Goal: Task Accomplishment & Management: Manage account settings

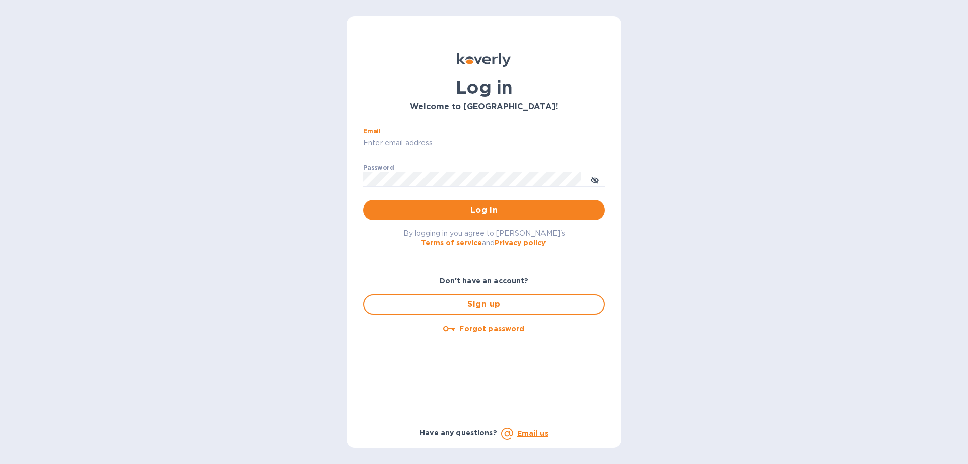
click at [386, 145] on input "Email" at bounding box center [484, 143] width 242 height 15
type input "giuliac@rssiusa.com"
click at [381, 176] on div "Password ​" at bounding box center [484, 182] width 242 height 36
click at [486, 204] on span "Log in" at bounding box center [484, 210] width 226 height 12
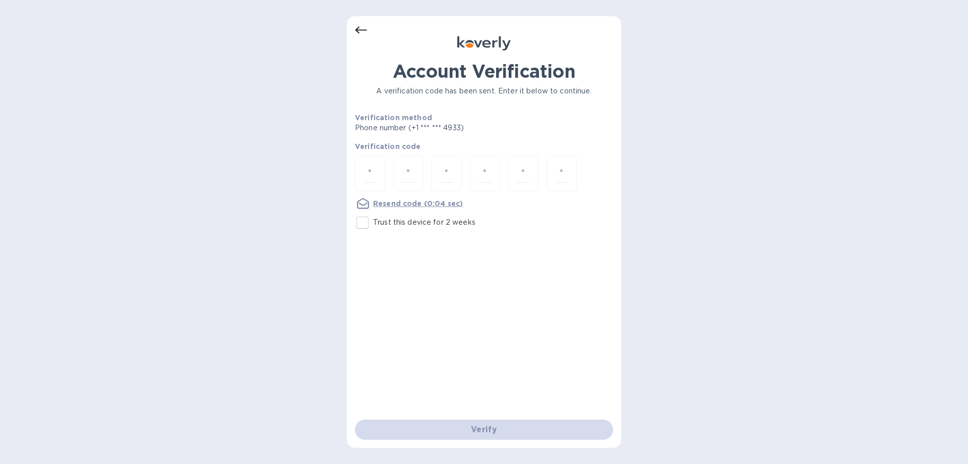
click at [485, 432] on div "Verify" at bounding box center [484, 429] width 266 height 28
click at [402, 203] on u "Resend code" at bounding box center [397, 203] width 49 height 8
click at [374, 179] on input "number" at bounding box center [370, 173] width 13 height 19
type input "4"
type input "9"
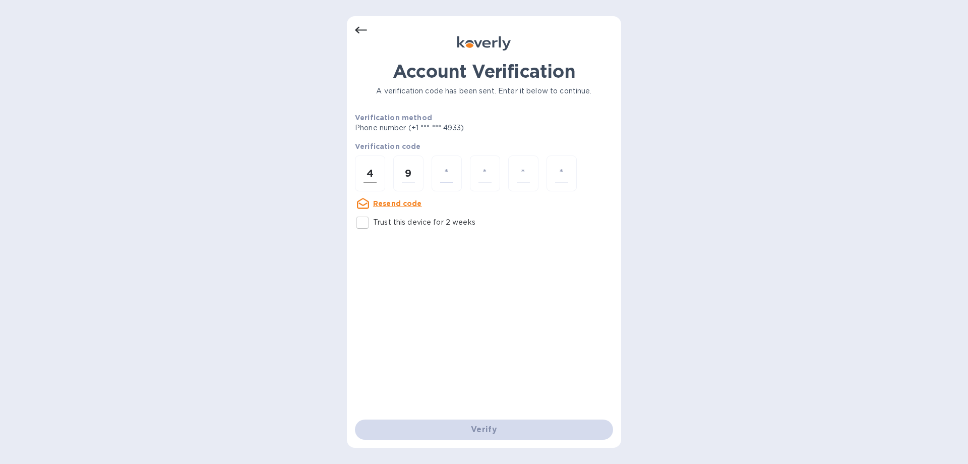
type input "5"
type input "9"
type input "7"
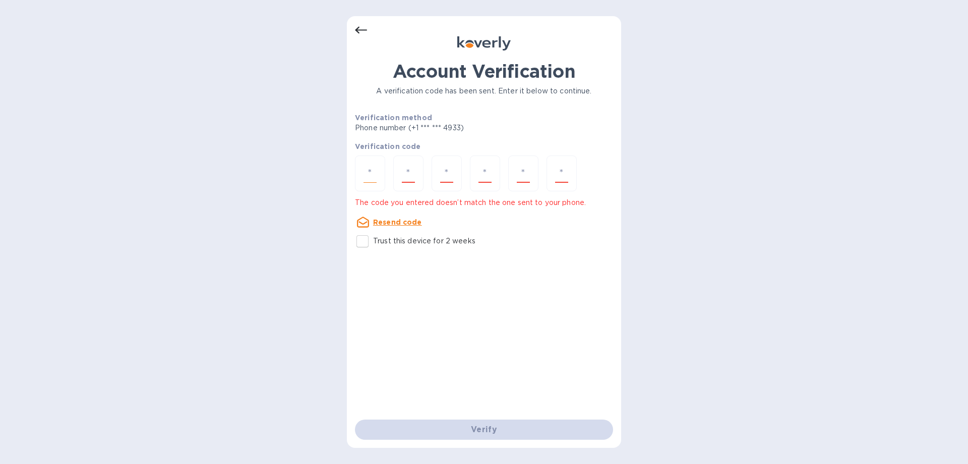
drag, startPoint x: 388, startPoint y: 186, endPoint x: 378, endPoint y: 180, distance: 11.8
click at [378, 180] on div at bounding box center [484, 174] width 258 height 38
click at [374, 176] on input "number" at bounding box center [370, 173] width 13 height 19
type input "4"
type input "9"
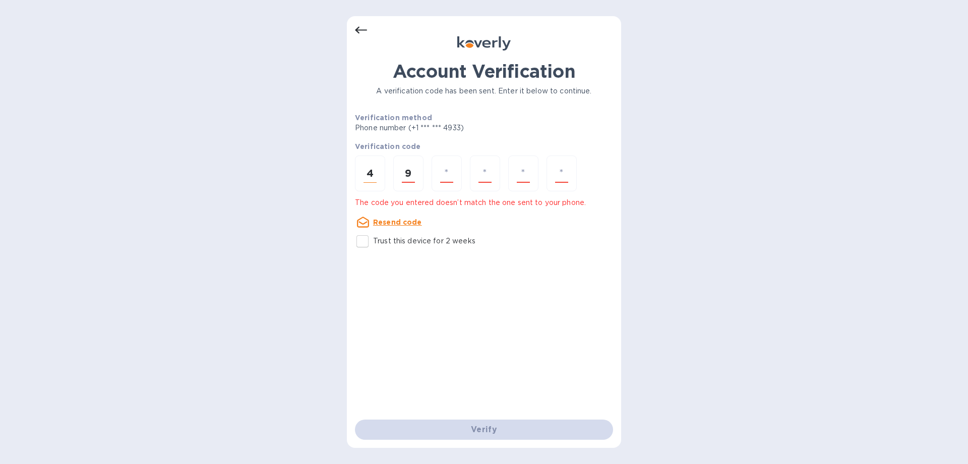
type input "5"
type input "0"
type input "7"
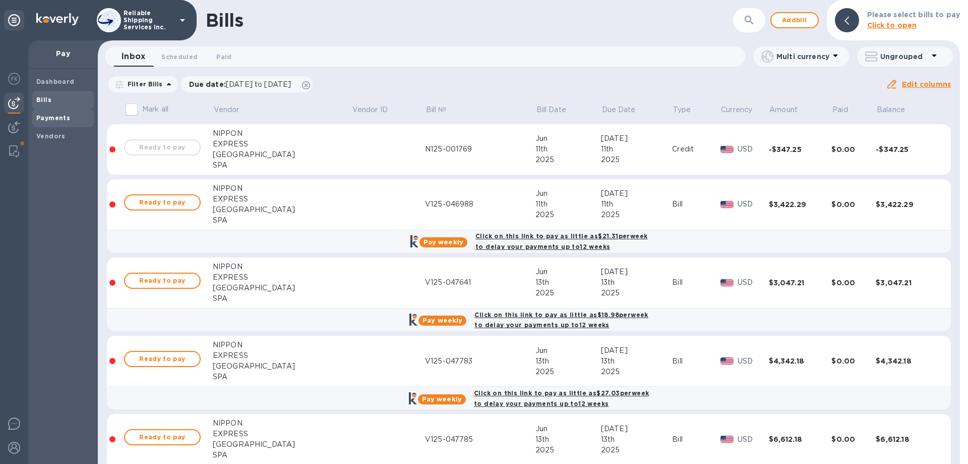
click at [56, 118] on b "Payments" at bounding box center [53, 118] width 34 height 8
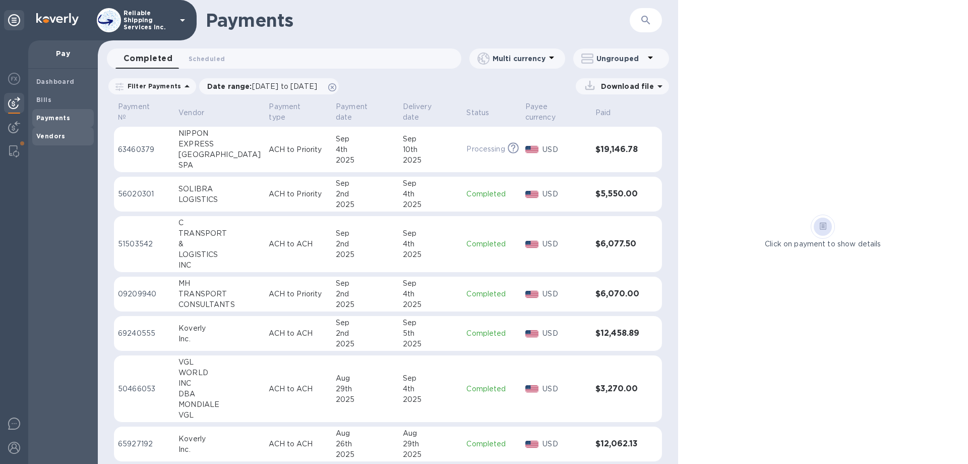
click at [49, 133] on b "Vendors" at bounding box center [50, 136] width 29 height 8
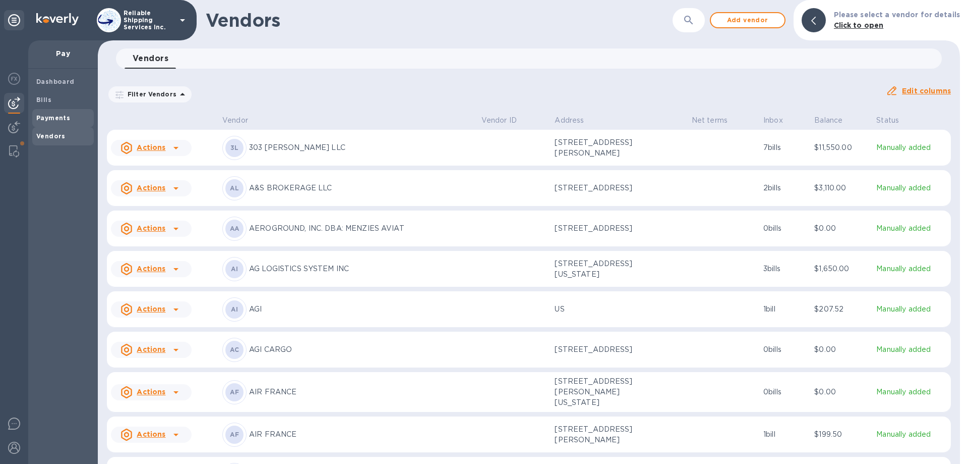
click at [38, 117] on b "Payments" at bounding box center [53, 118] width 34 height 8
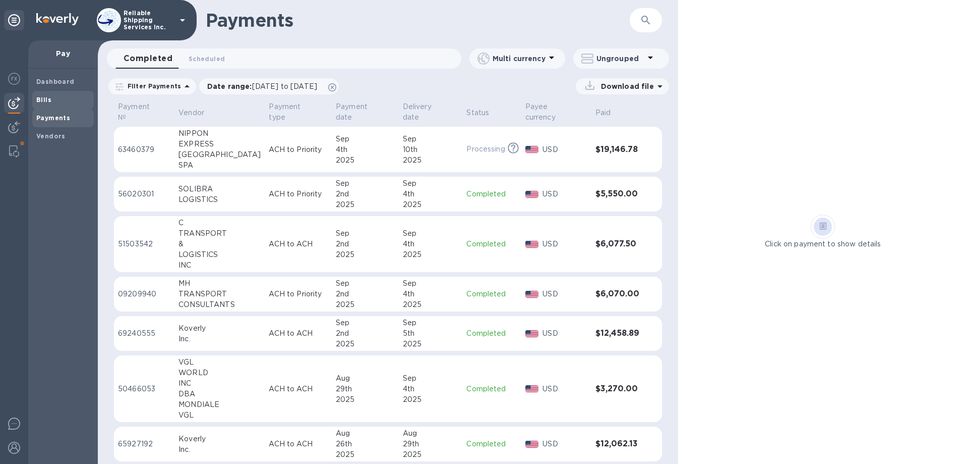
click at [39, 98] on b "Bills" at bounding box center [43, 100] width 15 height 8
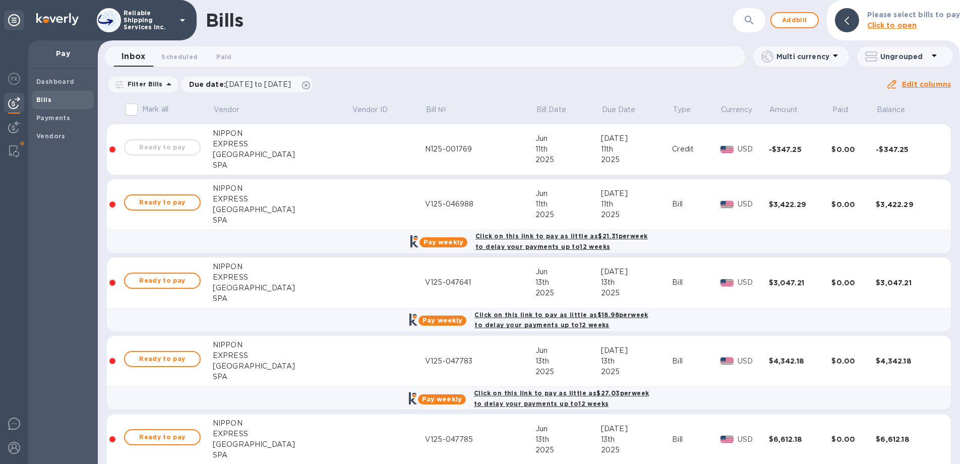
click at [14, 101] on img at bounding box center [14, 103] width 12 height 12
click at [46, 82] on b "Dashboard" at bounding box center [55, 82] width 38 height 8
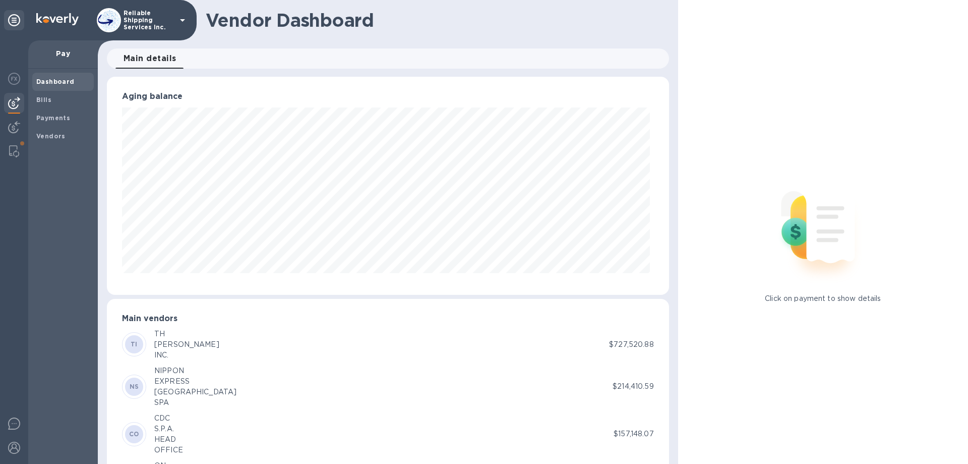
scroll to position [218, 558]
click at [42, 99] on b "Bills" at bounding box center [43, 100] width 15 height 8
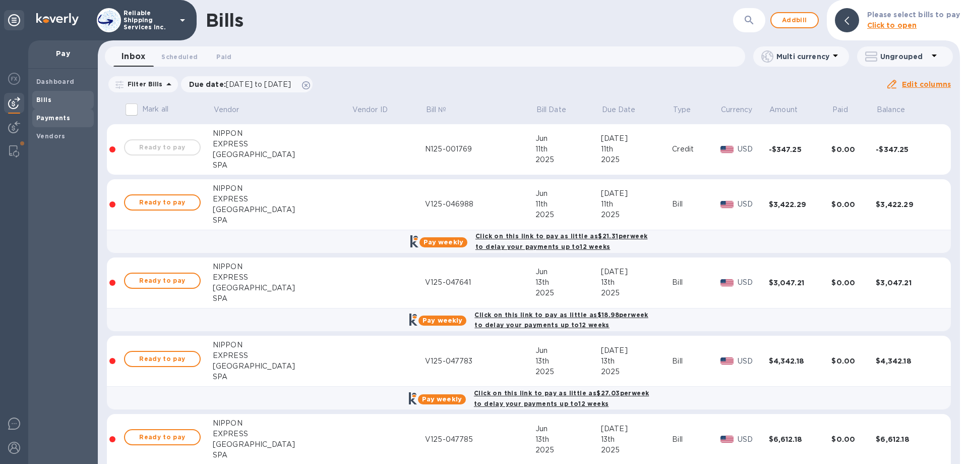
click at [42, 119] on b "Payments" at bounding box center [53, 118] width 34 height 8
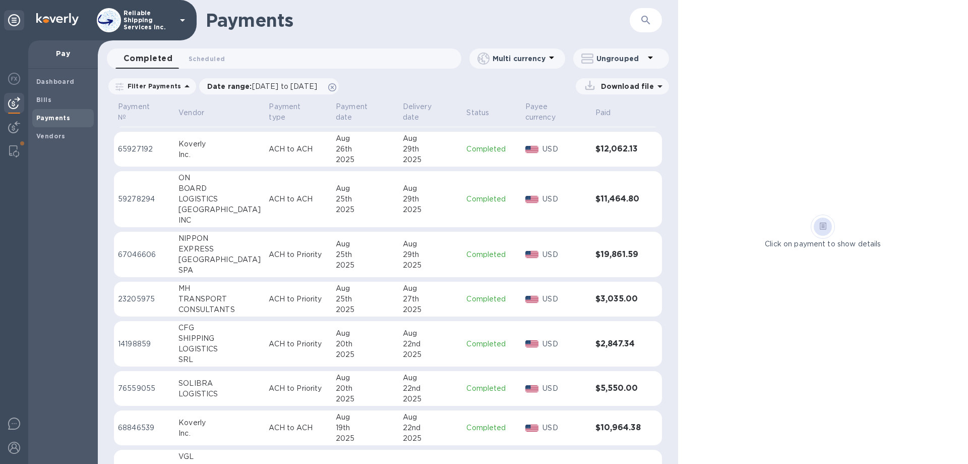
scroll to position [303, 0]
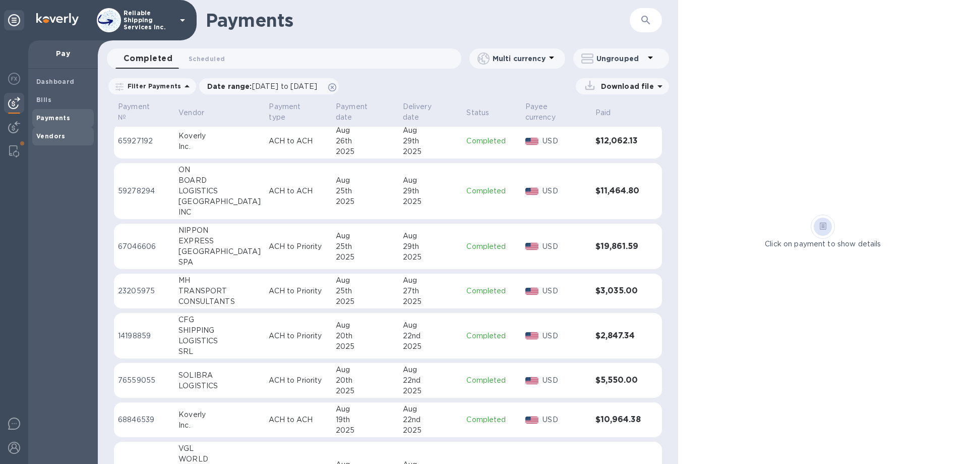
click at [57, 133] on b "Vendors" at bounding box center [50, 136] width 29 height 8
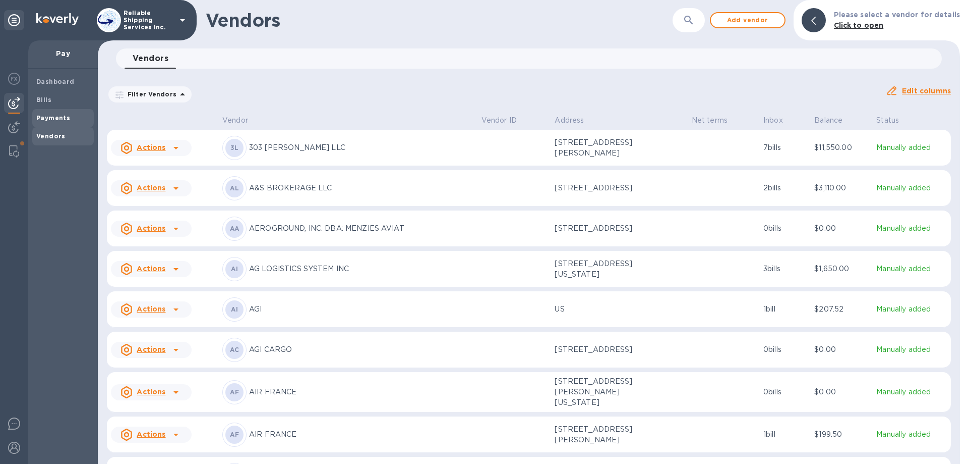
click at [40, 117] on b "Payments" at bounding box center [53, 118] width 34 height 8
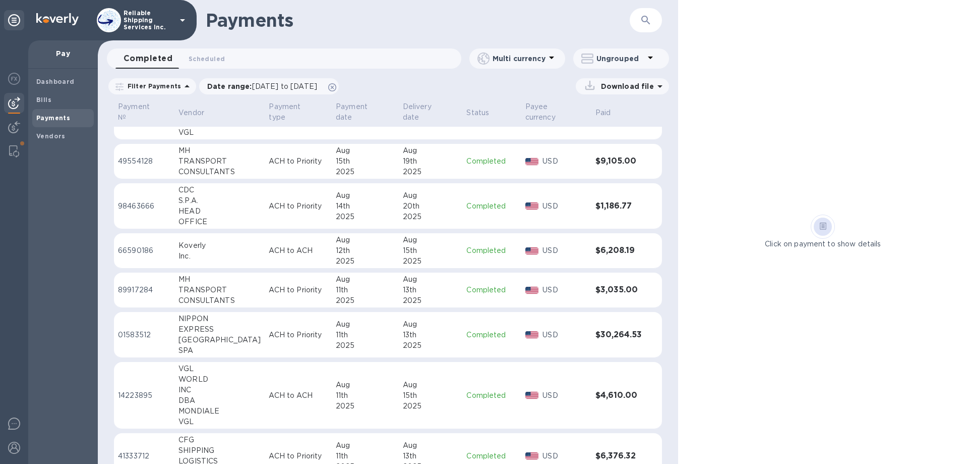
scroll to position [686, 0]
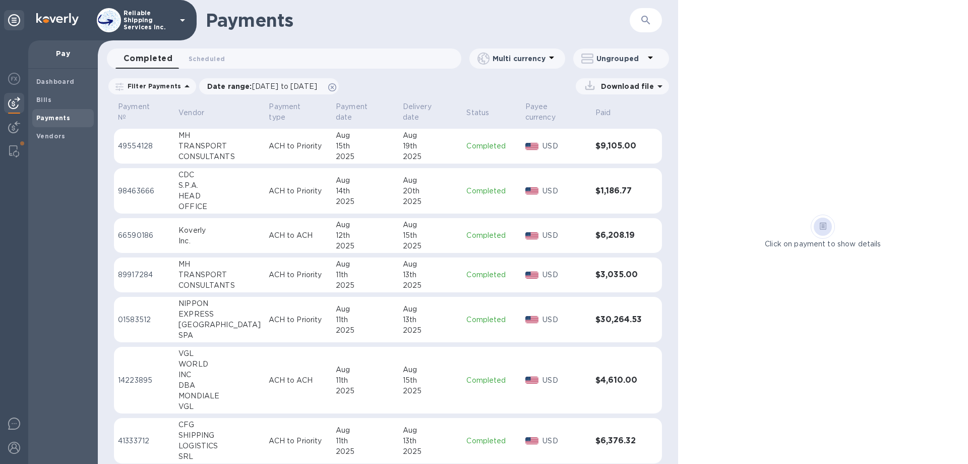
click at [63, 52] on p "Pay" at bounding box center [62, 53] width 53 height 10
click at [42, 100] on b "Bills" at bounding box center [43, 100] width 15 height 8
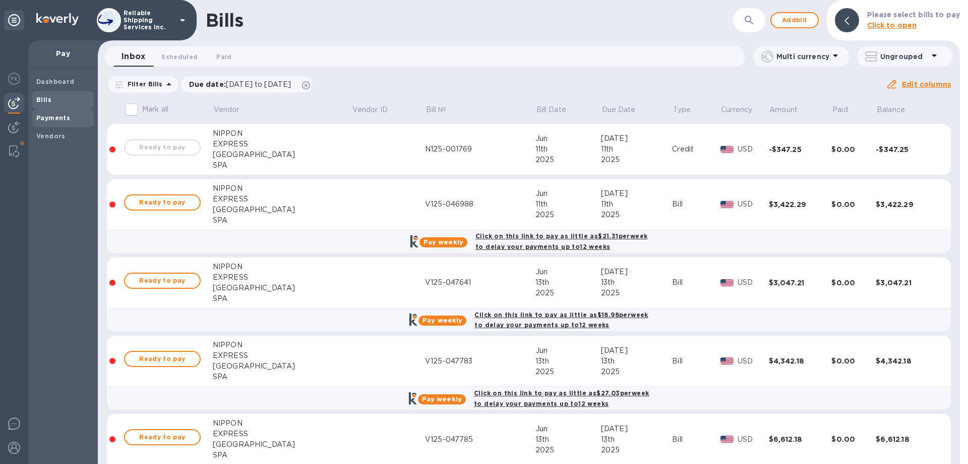
click at [52, 115] on b "Payments" at bounding box center [53, 118] width 34 height 8
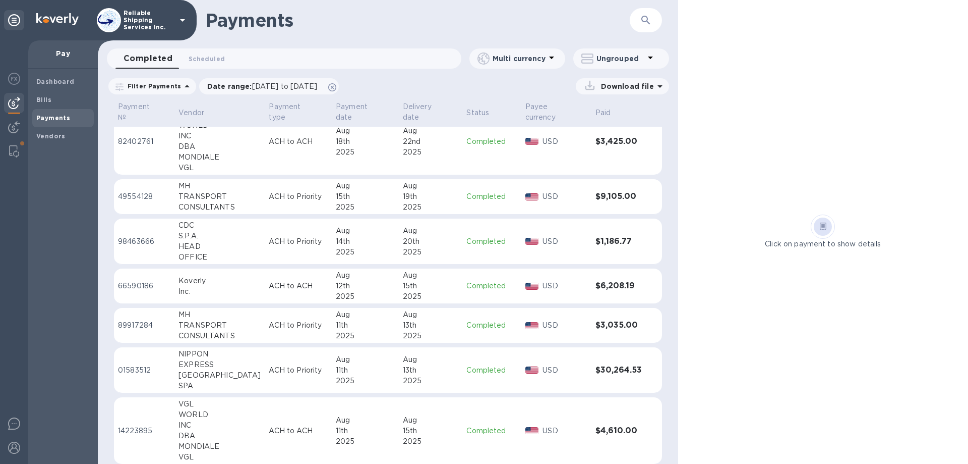
scroll to position [637, 0]
click at [278, 85] on span "[DATE] to [DATE]" at bounding box center [284, 86] width 65 height 8
click at [47, 177] on div "Dashboard Bills Payments Vendors" at bounding box center [63, 266] width 70 height 395
click at [47, 99] on b "Bills" at bounding box center [43, 100] width 15 height 8
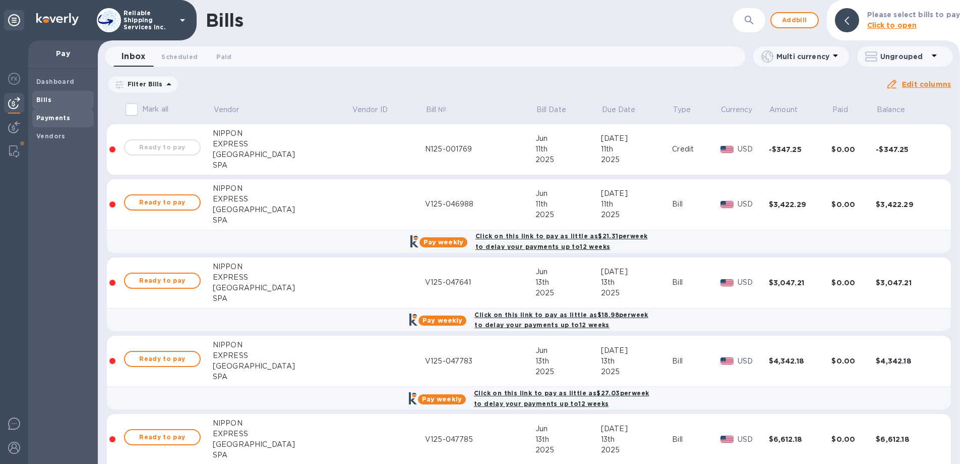
click at [39, 116] on b "Payments" at bounding box center [53, 118] width 34 height 8
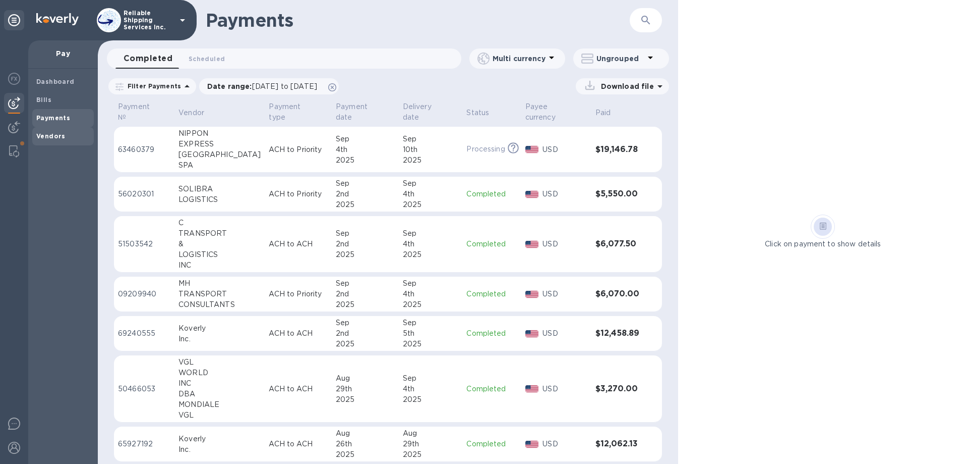
click at [52, 133] on b "Vendors" at bounding box center [50, 136] width 29 height 8
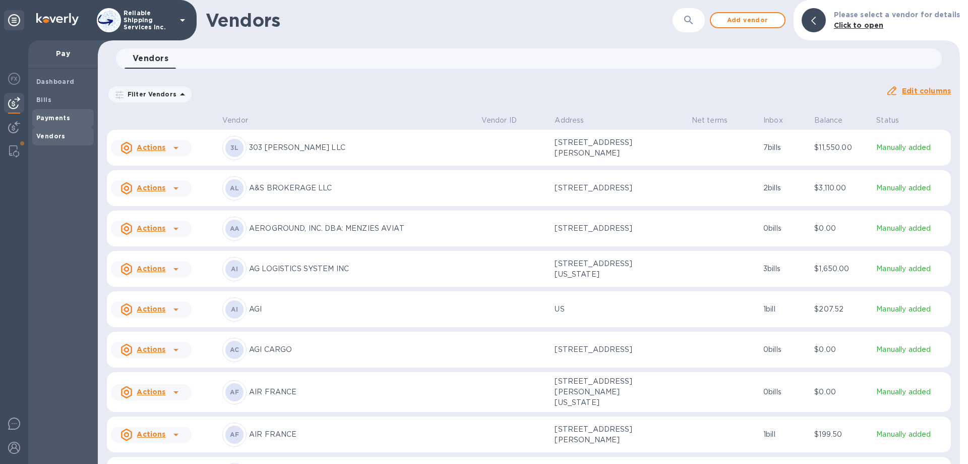
click at [42, 118] on b "Payments" at bounding box center [53, 118] width 34 height 8
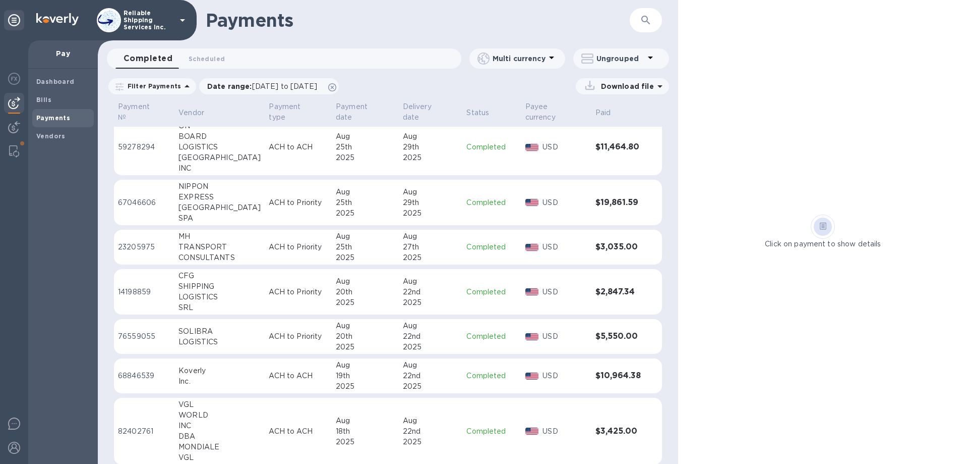
scroll to position [333, 0]
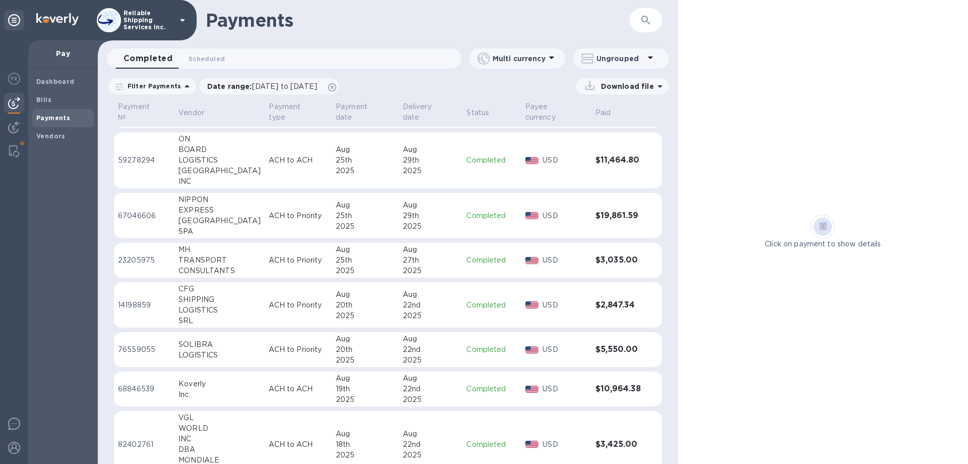
click at [181, 86] on icon at bounding box center [187, 86] width 12 height 12
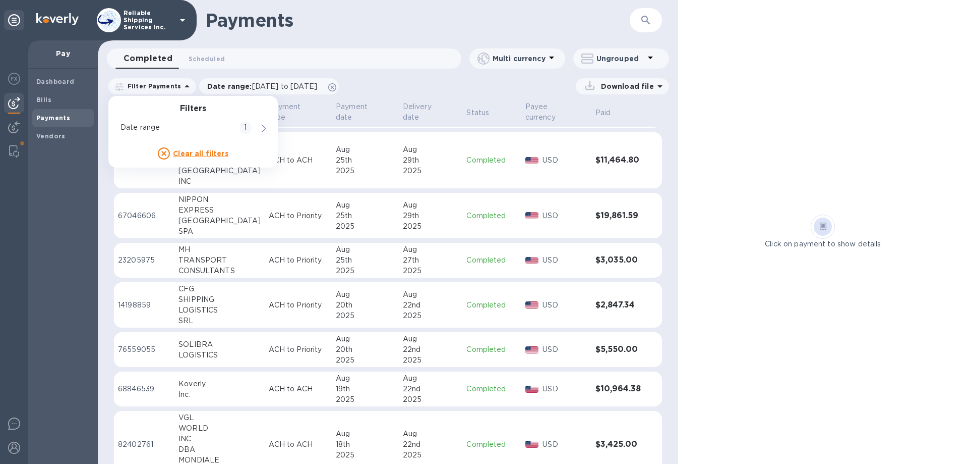
click at [408, 83] on div "Download file" at bounding box center [506, 86] width 325 height 16
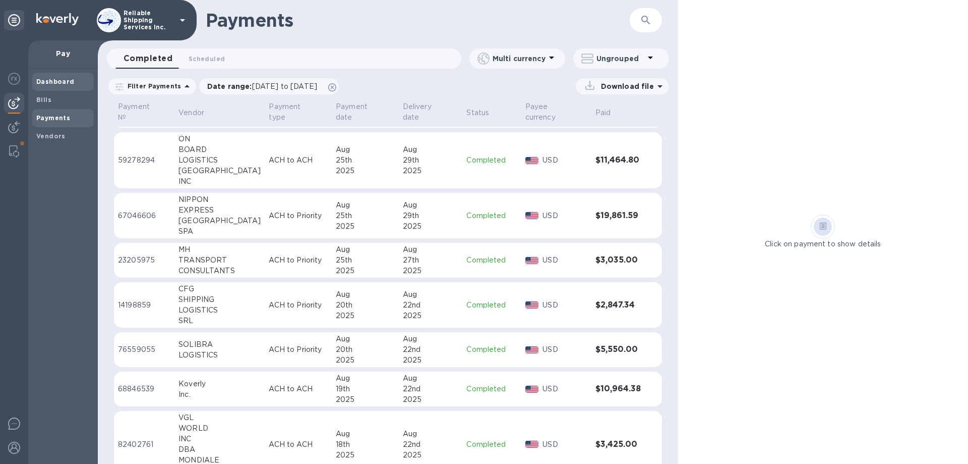
click at [53, 81] on b "Dashboard" at bounding box center [55, 82] width 38 height 8
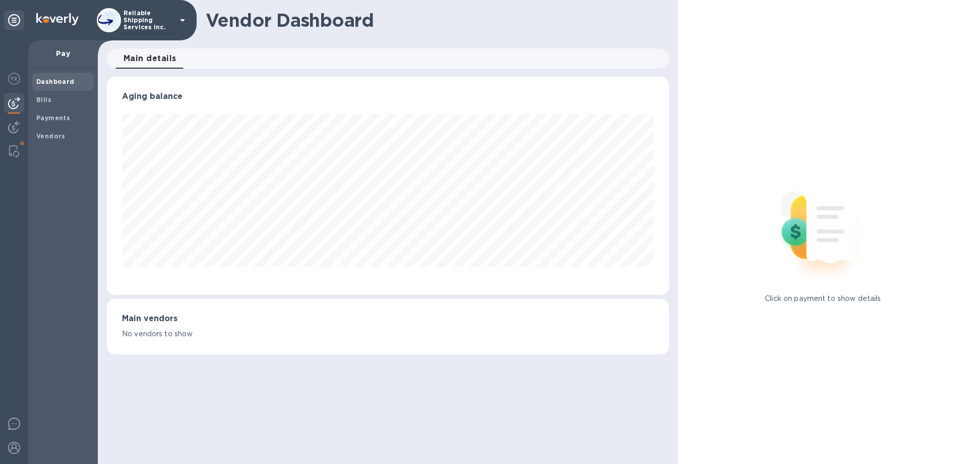
scroll to position [218, 562]
click at [44, 100] on b "Bills" at bounding box center [43, 100] width 15 height 8
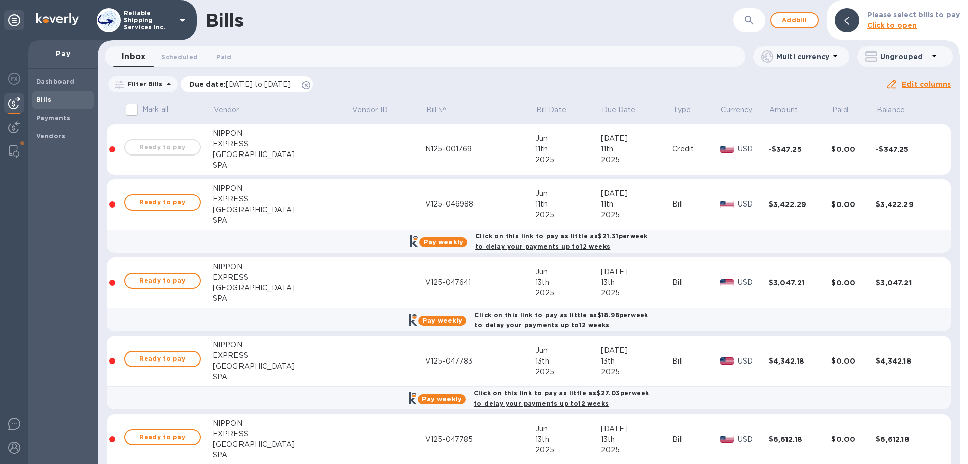
click at [235, 84] on span "[DATE] to [DATE]" at bounding box center [258, 84] width 65 height 8
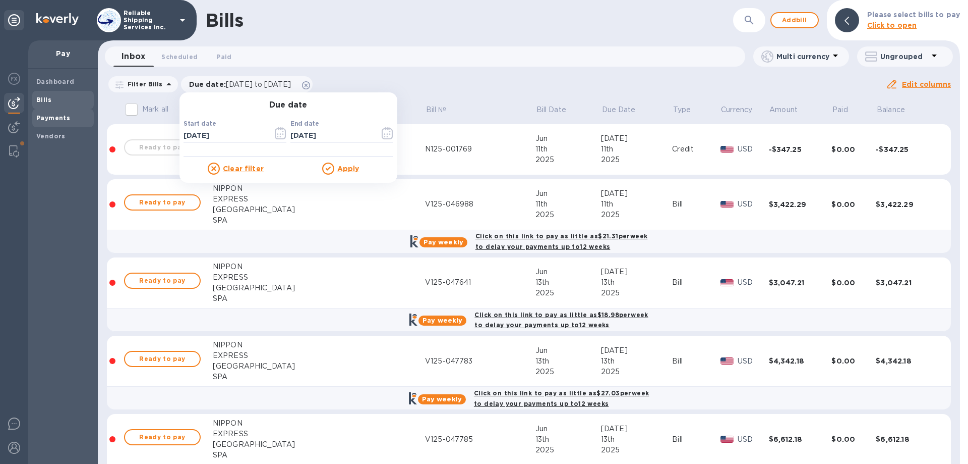
click at [58, 119] on b "Payments" at bounding box center [53, 118] width 34 height 8
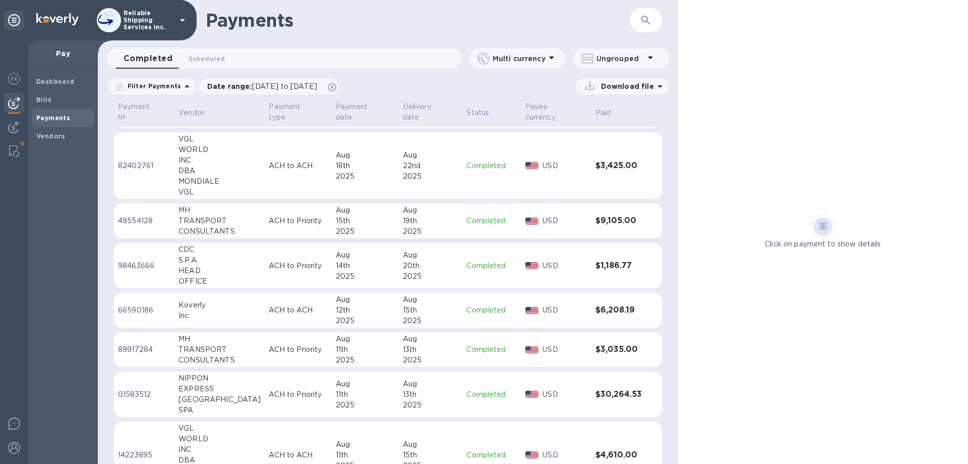
scroll to position [637, 0]
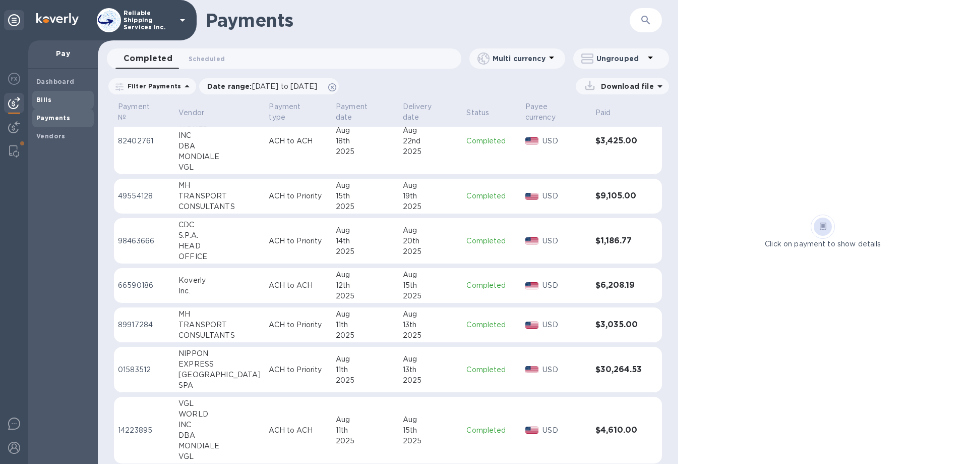
click at [43, 95] on span "Bills" at bounding box center [43, 100] width 15 height 10
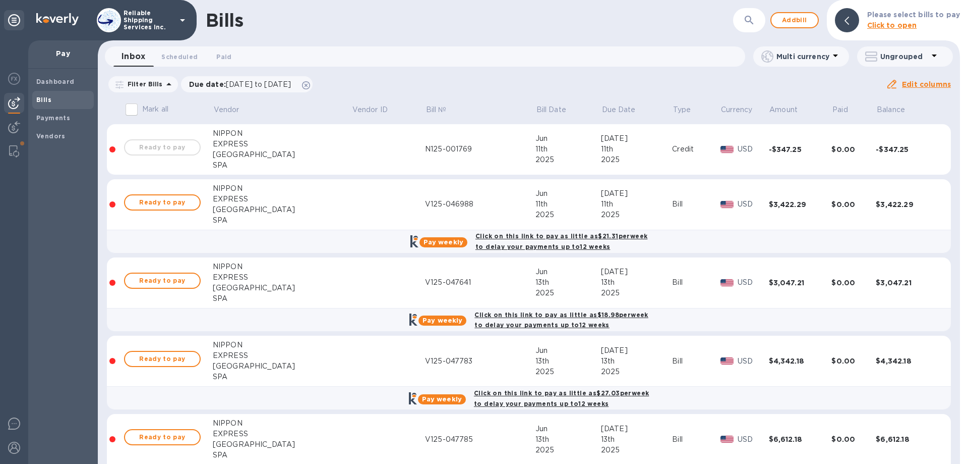
click at [11, 104] on img at bounding box center [14, 103] width 12 height 12
click at [48, 75] on div "Dashboard" at bounding box center [63, 82] width 62 height 18
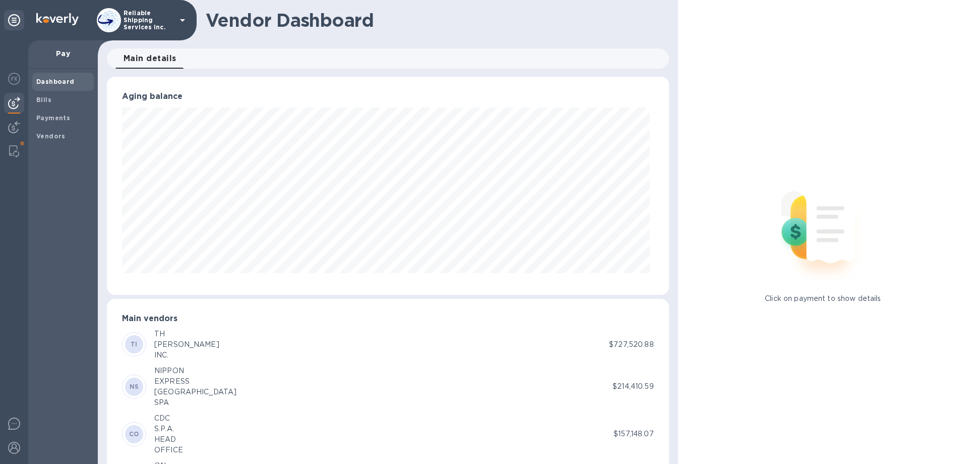
scroll to position [218, 558]
click at [52, 116] on b "Payments" at bounding box center [53, 118] width 34 height 8
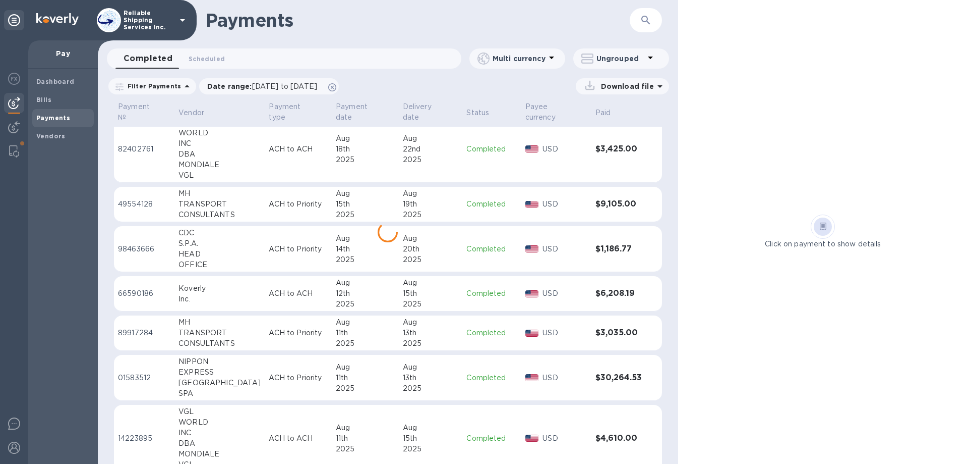
scroll to position [637, 0]
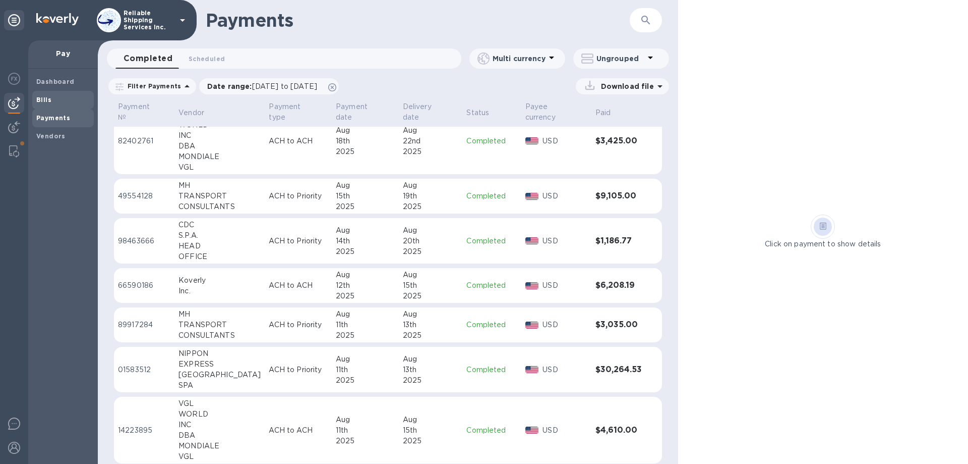
click at [43, 98] on b "Bills" at bounding box center [43, 100] width 15 height 8
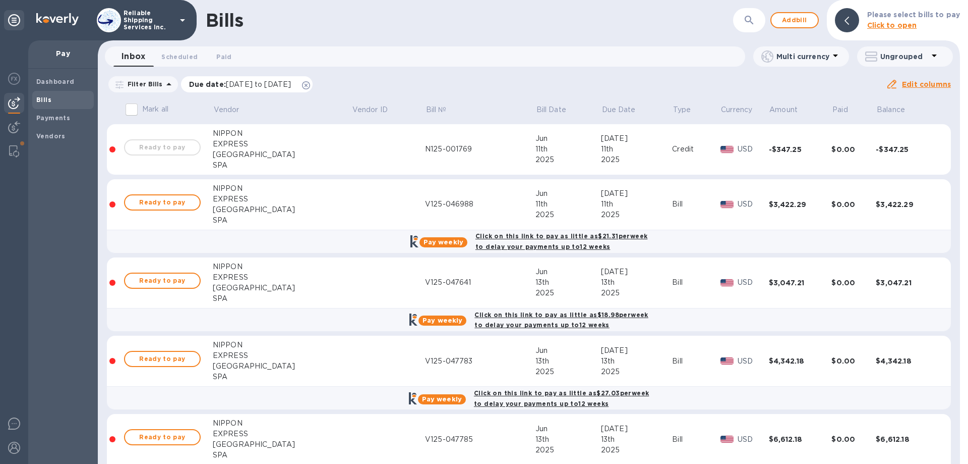
click at [242, 85] on span "[DATE] to [DATE]" at bounding box center [258, 84] width 65 height 8
click at [414, 70] on div "Inbox 0 Scheduled 0 Paid 0 Multi currency Ungrouped" at bounding box center [529, 58] width 867 height 24
click at [228, 53] on span "Paid 0" at bounding box center [224, 56] width 20 height 11
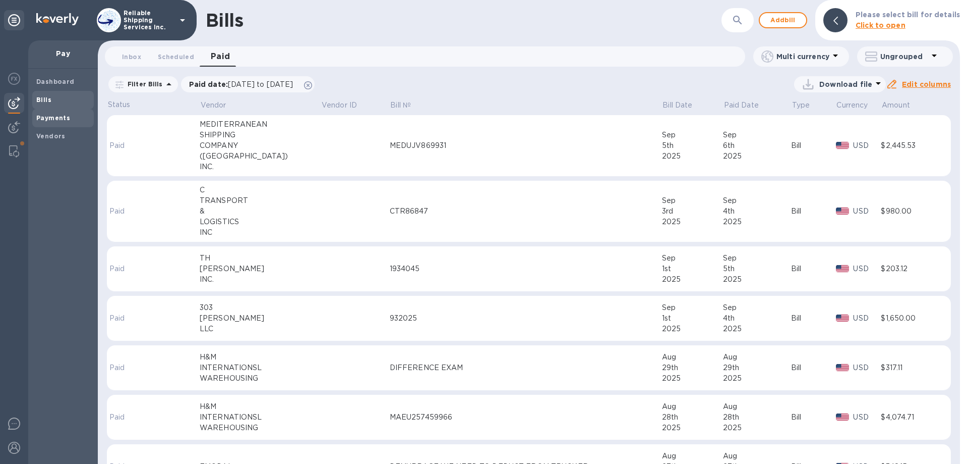
click at [50, 119] on b "Payments" at bounding box center [53, 118] width 34 height 8
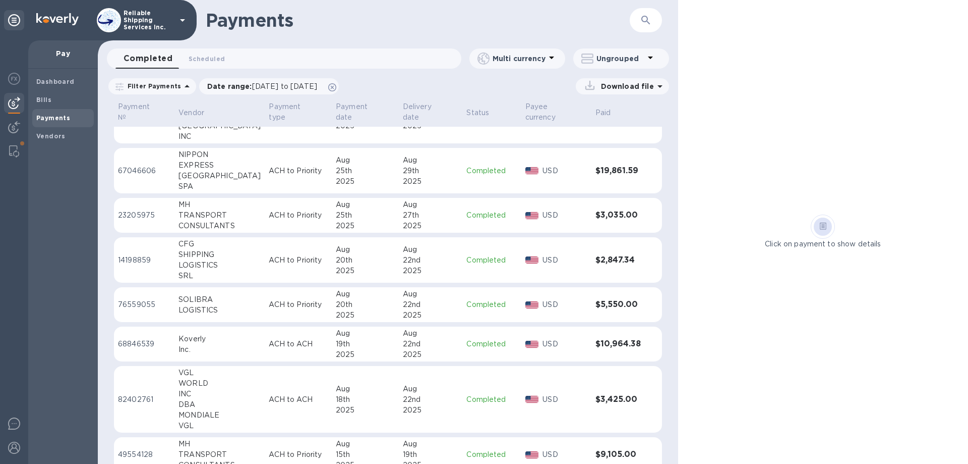
scroll to position [404, 0]
